Goal: Task Accomplishment & Management: Complete application form

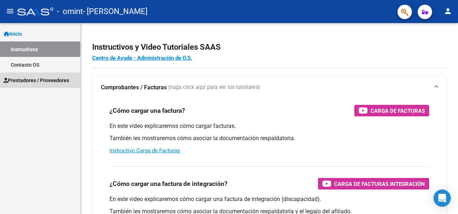
click at [54, 81] on span "Prestadores / Proveedores" at bounding box center [37, 80] width 66 height 8
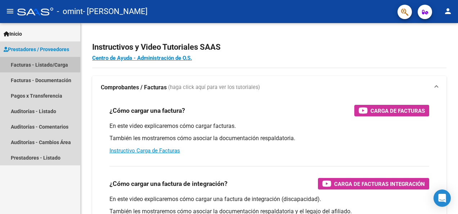
click at [52, 64] on link "Facturas - Listado/Carga" at bounding box center [40, 64] width 80 height 15
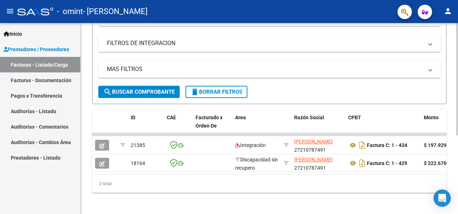
scroll to position [127, 0]
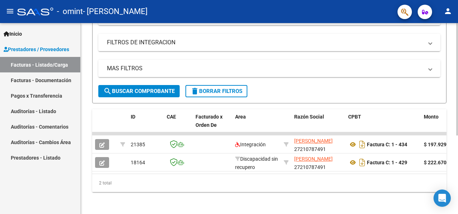
click at [452, 199] on html "menu - omint - [PERSON_NAME] person Inicio Instructivos Contacto OS Prestadores…" at bounding box center [229, 107] width 458 height 214
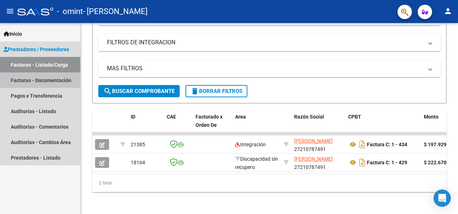
click at [37, 82] on link "Facturas - Documentación" at bounding box center [40, 79] width 80 height 15
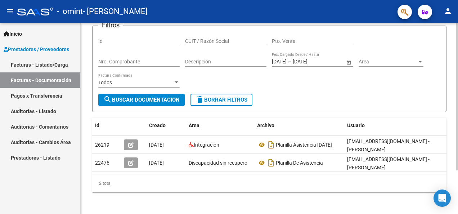
click at [452, 206] on div "PRESTADORES -> Comprobantes - Documentación Respaldatoria cloud_download Export…" at bounding box center [270, 94] width 379 height 242
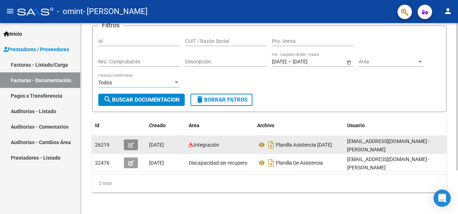
click at [131, 144] on icon "button" at bounding box center [130, 144] width 5 height 5
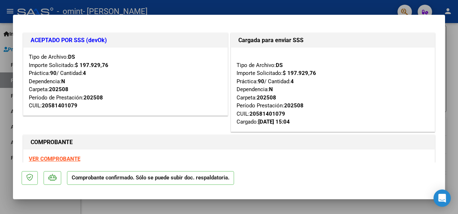
click at [452, 50] on div at bounding box center [229, 107] width 458 height 214
type input "$ 0,00"
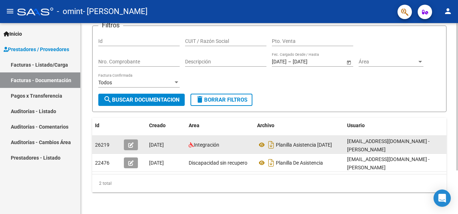
click at [130, 145] on icon "button" at bounding box center [130, 144] width 5 height 5
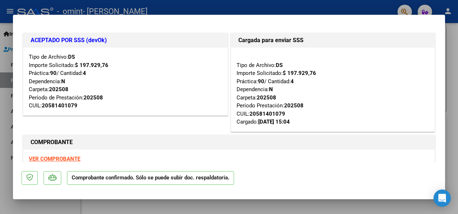
click at [222, 5] on div at bounding box center [229, 107] width 458 height 214
type input "$ 0,00"
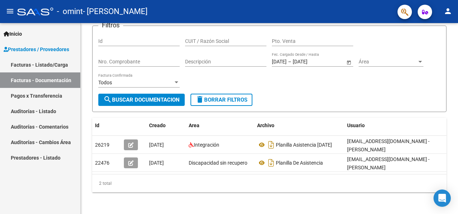
click at [48, 63] on link "Facturas - Listado/Carga" at bounding box center [40, 64] width 80 height 15
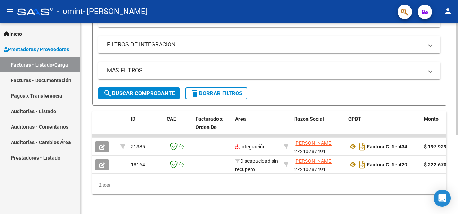
scroll to position [127, 0]
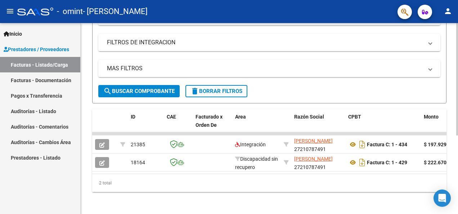
click at [452, 184] on html "menu - omint - [PERSON_NAME] person Inicio Instructivos Contacto OS Prestadores…" at bounding box center [229, 107] width 458 height 214
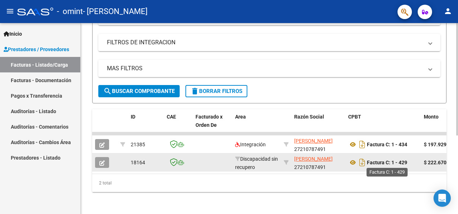
click at [375, 162] on strong "Factura C: 1 - 429" at bounding box center [387, 162] width 40 height 6
click at [361, 163] on icon "Descargar documento" at bounding box center [361, 163] width 9 height 12
click at [448, 80] on div "Video tutorial PRESTADORES -> Listado de CPBTs Emitidos por Prestadores / Prove…" at bounding box center [269, 55] width 377 height 319
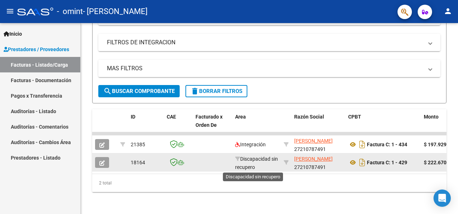
click at [256, 161] on span "Discapacidad sin recupero" at bounding box center [256, 163] width 43 height 14
drag, startPoint x: 256, startPoint y: 161, endPoint x: 253, endPoint y: 164, distance: 5.1
click at [253, 164] on span "Discapacidad sin recupero" at bounding box center [256, 163] width 43 height 14
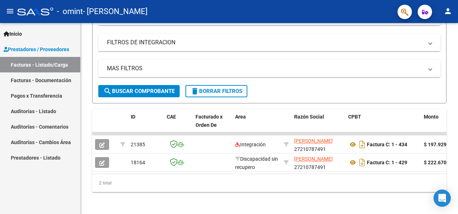
drag, startPoint x: 253, startPoint y: 164, endPoint x: 279, endPoint y: 191, distance: 36.9
click at [279, 191] on div "2 total" at bounding box center [269, 183] width 354 height 18
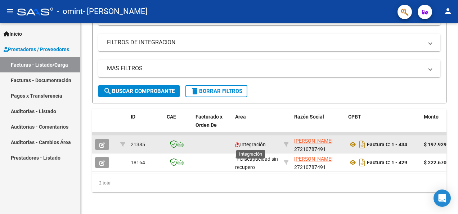
click at [252, 144] on span "Integración" at bounding box center [250, 144] width 31 height 6
click at [102, 143] on icon "button" at bounding box center [101, 144] width 5 height 5
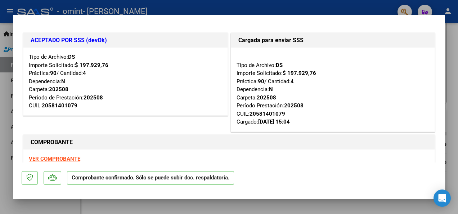
click at [62, 160] on strong "VER COMPROBANTE" at bounding box center [54, 158] width 51 height 6
click at [451, 48] on div at bounding box center [229, 107] width 458 height 214
type input "$ 0,00"
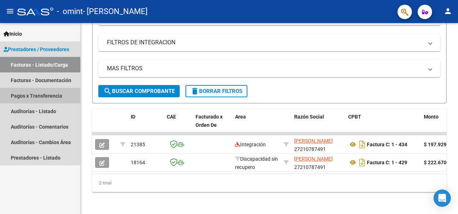
click at [36, 95] on link "Pagos x Transferencia" at bounding box center [40, 95] width 80 height 15
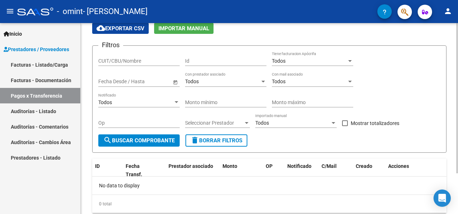
scroll to position [51, 0]
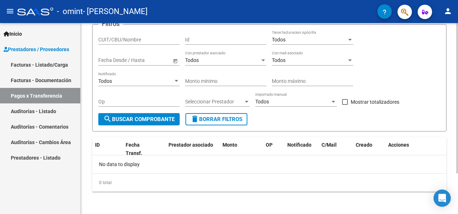
click at [452, 190] on html "menu - omint - [PERSON_NAME] person Inicio Instructivos Contacto OS Prestadores…" at bounding box center [229, 107] width 458 height 214
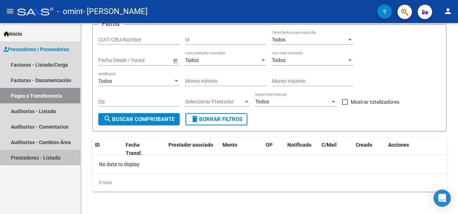
click at [42, 156] on link "Prestadores - Listado" at bounding box center [40, 157] width 80 height 15
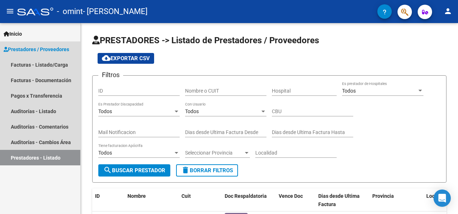
click at [22, 48] on span "Prestadores / Proveedores" at bounding box center [37, 49] width 66 height 8
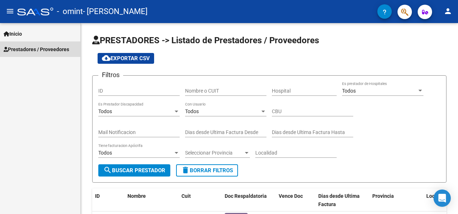
click at [22, 48] on span "Prestadores / Proveedores" at bounding box center [37, 49] width 66 height 8
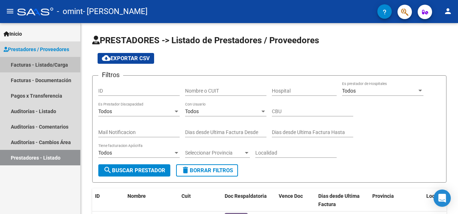
click at [27, 63] on link "Facturas - Listado/Carga" at bounding box center [40, 64] width 80 height 15
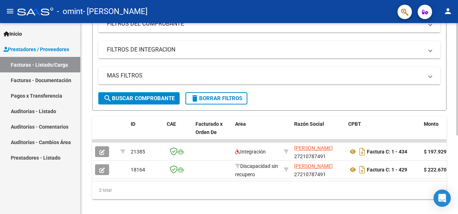
scroll to position [120, 0]
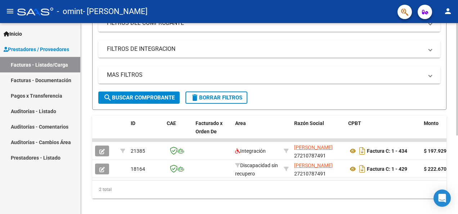
click at [443, 190] on body "menu - omint - [PERSON_NAME] person Inicio Instructivos Contacto OS Prestadores…" at bounding box center [229, 107] width 458 height 214
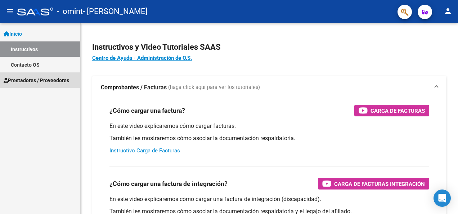
click at [62, 77] on span "Prestadores / Proveedores" at bounding box center [37, 80] width 66 height 8
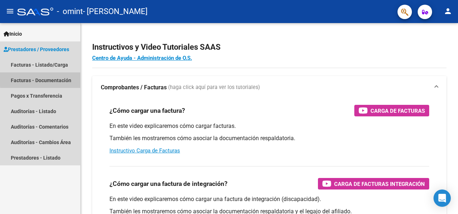
click at [62, 77] on link "Facturas - Documentación" at bounding box center [40, 79] width 80 height 15
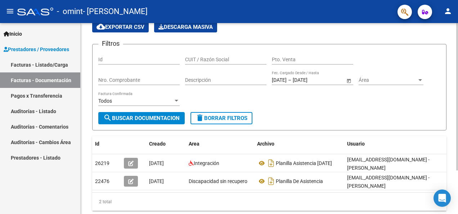
scroll to position [35, 0]
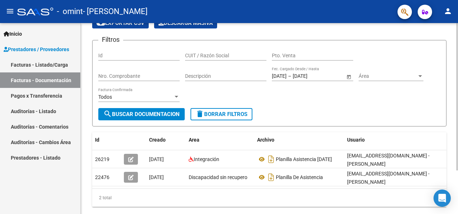
click at [457, 188] on html "menu - omint - CHIAPPARI FABIANA ALEJANDRA person Inicio Instructivos Contacto …" at bounding box center [229, 107] width 458 height 214
click at [41, 66] on link "Facturas - Listado/Carga" at bounding box center [40, 64] width 80 height 15
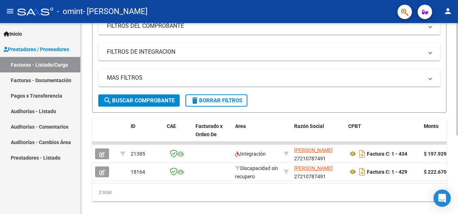
scroll to position [133, 0]
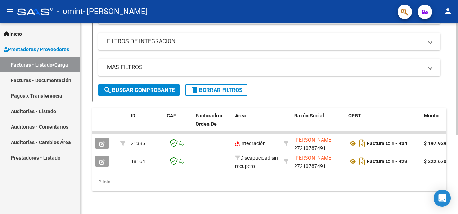
click at [457, 213] on html "menu - omint - [PERSON_NAME] person Inicio Instructivos Contacto OS Prestadores…" at bounding box center [229, 107] width 458 height 214
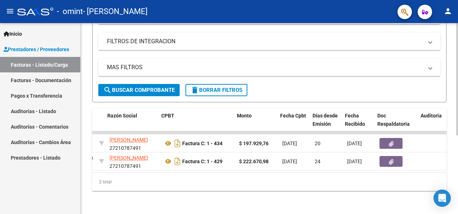
scroll to position [0, 187]
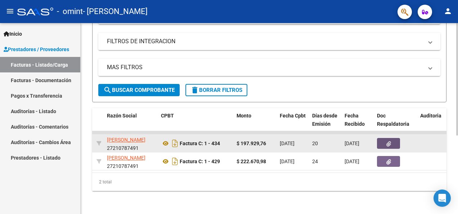
click at [387, 141] on icon "button" at bounding box center [388, 143] width 5 height 5
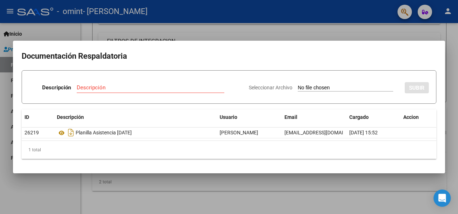
click at [451, 42] on div at bounding box center [229, 107] width 458 height 214
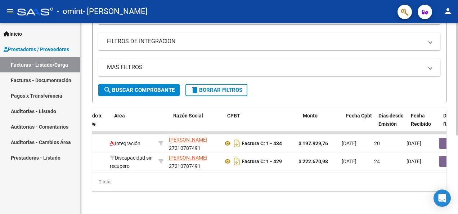
scroll to position [0, 107]
